Goal: Information Seeking & Learning: Learn about a topic

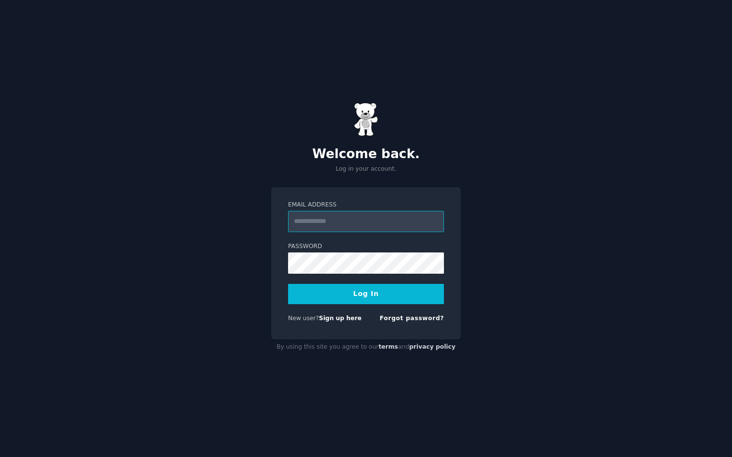
type input "**********"
click at [367, 286] on button "Log In" at bounding box center [366, 294] width 156 height 20
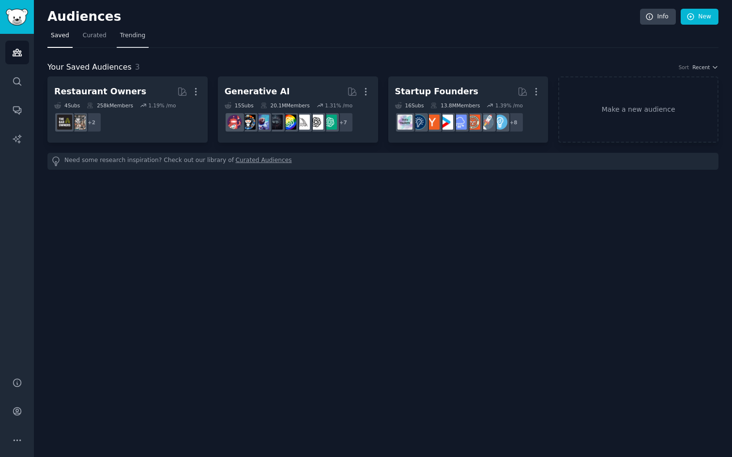
click at [136, 40] on link "Trending" at bounding box center [133, 38] width 32 height 20
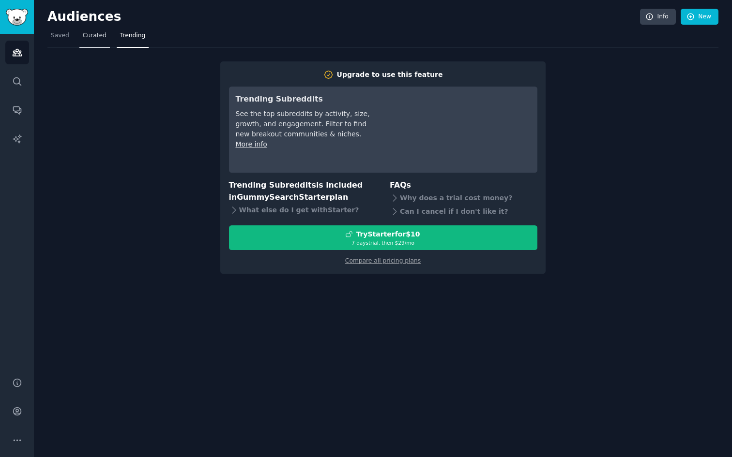
click at [93, 37] on span "Curated" at bounding box center [95, 35] width 24 height 9
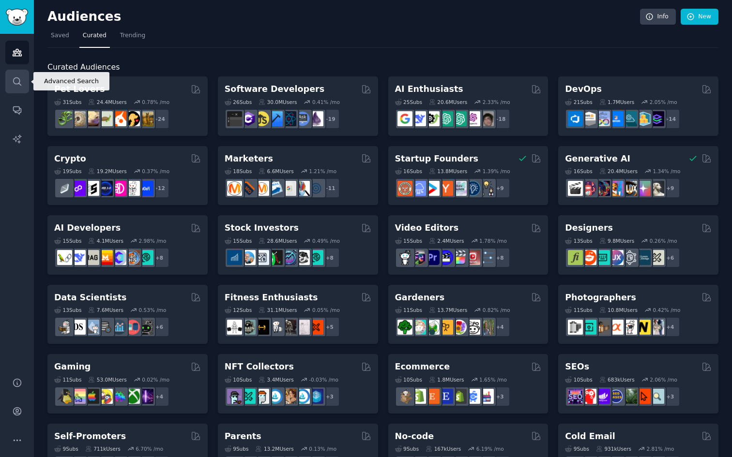
click at [18, 80] on icon "Sidebar" at bounding box center [17, 81] width 10 height 10
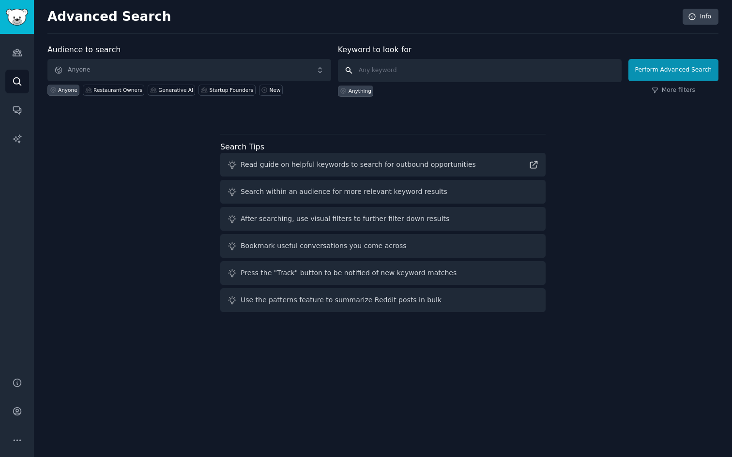
click at [390, 68] on input "text" at bounding box center [480, 70] width 284 height 23
click at [260, 70] on span "Anyone" at bounding box center [189, 70] width 284 height 22
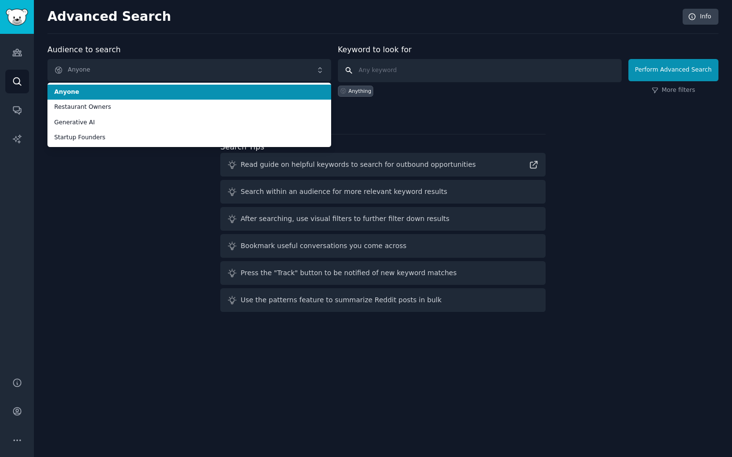
click at [381, 72] on input "text" at bounding box center [480, 70] width 284 height 23
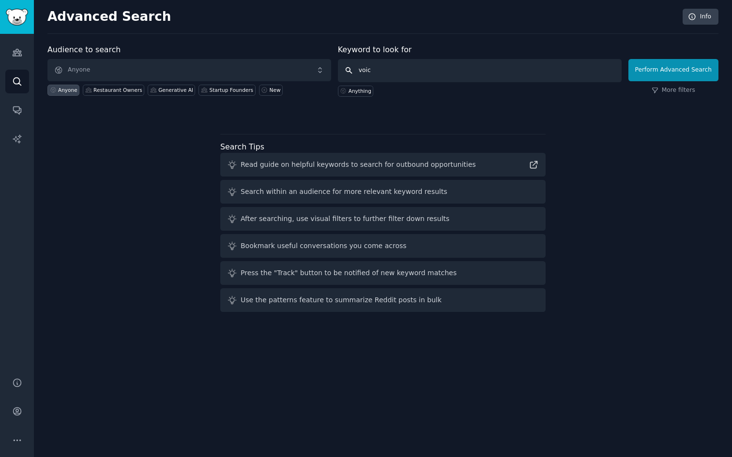
type input "voice"
type input "chatbot prompt"
click button "Perform Advanced Search" at bounding box center [673, 70] width 90 height 22
click at [244, 82] on div "Anyone Restaurant Owners Generative AI Startup Founders New" at bounding box center [189, 88] width 284 height 15
click at [243, 78] on span "Anyone" at bounding box center [189, 70] width 284 height 22
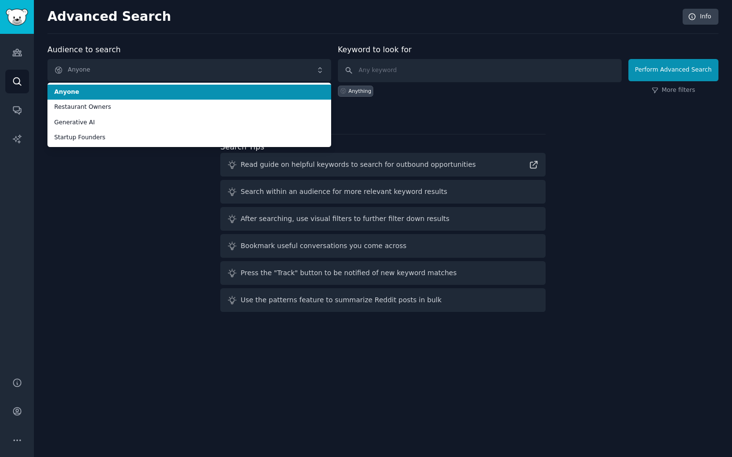
click at [242, 47] on div "Audience to search Anyone Anyone Restaurant Owners Generative AI Startup Founde…" at bounding box center [189, 70] width 284 height 53
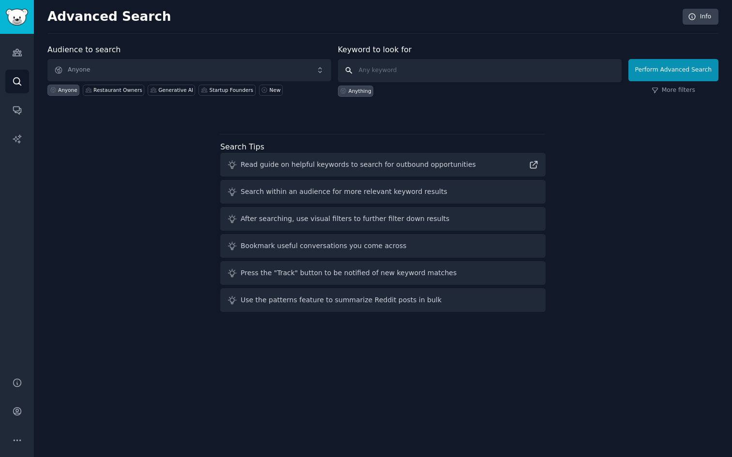
click at [383, 69] on input "text" at bounding box center [480, 70] width 284 height 23
type input "voiec"
type input "voicebot prompt"
click button "Perform Advanced Search" at bounding box center [673, 70] width 90 height 22
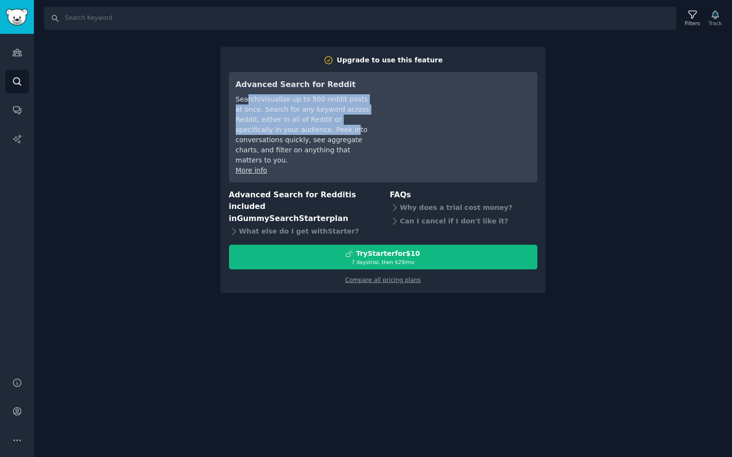
drag, startPoint x: 248, startPoint y: 100, endPoint x: 313, endPoint y: 130, distance: 72.1
click at [313, 130] on div "Search/visualize up to 500 reddit posts at once. Search for any keyword across …" at bounding box center [304, 129] width 136 height 71
click at [286, 147] on div "Search/visualize up to 500 reddit posts at once. Search for any keyword across …" at bounding box center [304, 129] width 136 height 71
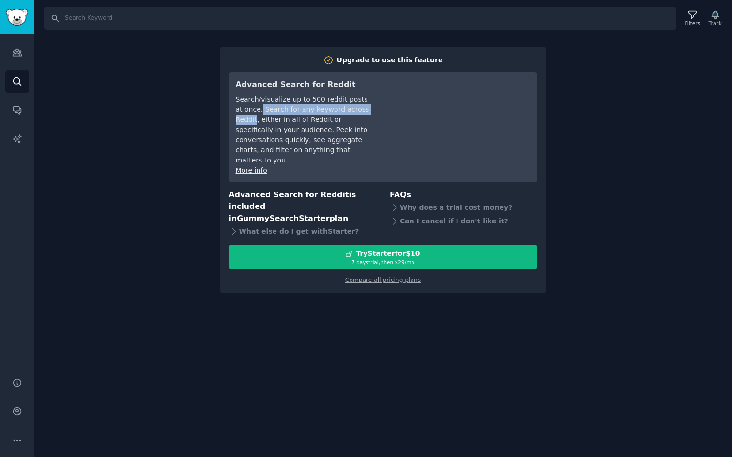
drag, startPoint x: 253, startPoint y: 113, endPoint x: 261, endPoint y: 122, distance: 12.0
click at [261, 122] on div "Search/visualize up to 500 reddit posts at once. Search for any keyword across …" at bounding box center [304, 129] width 136 height 71
click at [298, 149] on div "Search/visualize up to 500 reddit posts at once. Search for any keyword across …" at bounding box center [304, 129] width 136 height 71
click at [410, 214] on div "Can I cancel if I don't like it?" at bounding box center [464, 221] width 148 height 14
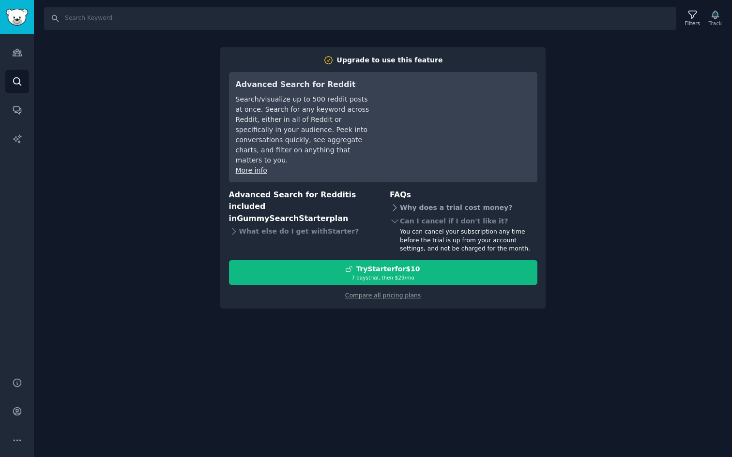
click at [404, 201] on div "Why does a trial cost money?" at bounding box center [464, 208] width 148 height 14
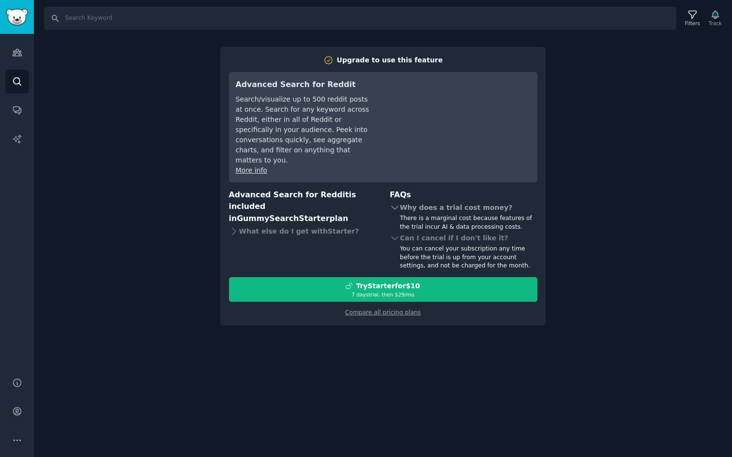
click at [399, 201] on div "Why does a trial cost money?" at bounding box center [464, 208] width 148 height 14
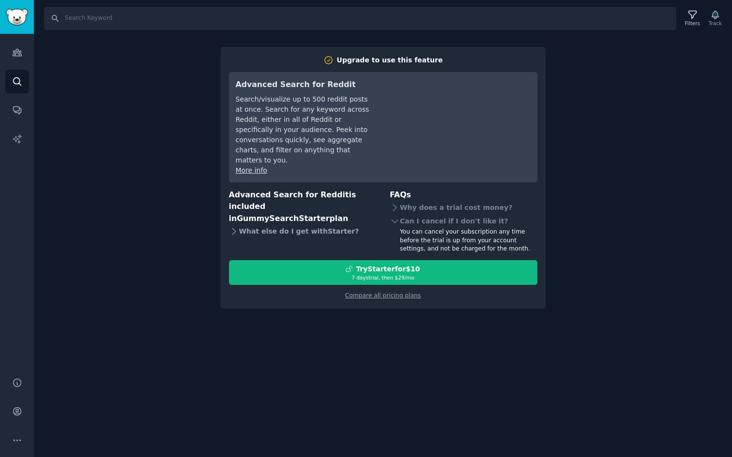
click at [253, 225] on div "What else do I get with Starter ?" at bounding box center [303, 232] width 148 height 14
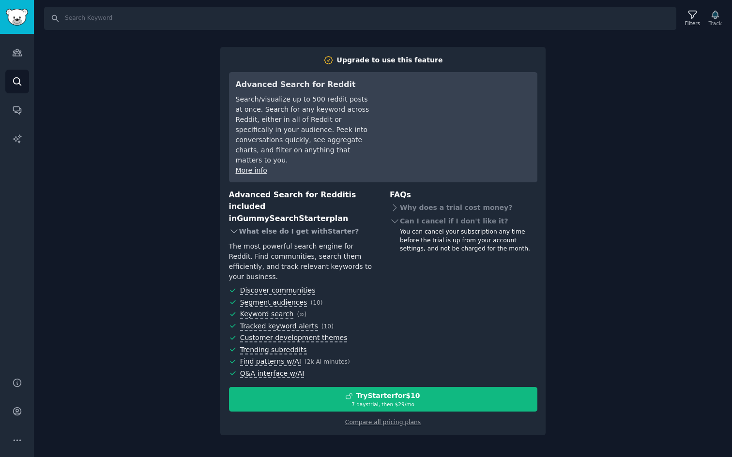
click at [250, 225] on div "What else do I get with Starter ?" at bounding box center [303, 232] width 148 height 14
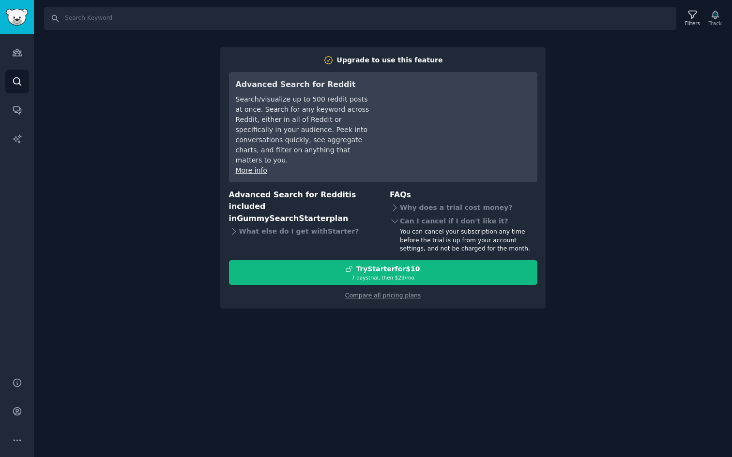
click at [174, 125] on div "Search Filters Track Upgrade to use this feature Advanced Search for Reddit Sea…" at bounding box center [383, 228] width 698 height 457
